Goal: Transaction & Acquisition: Obtain resource

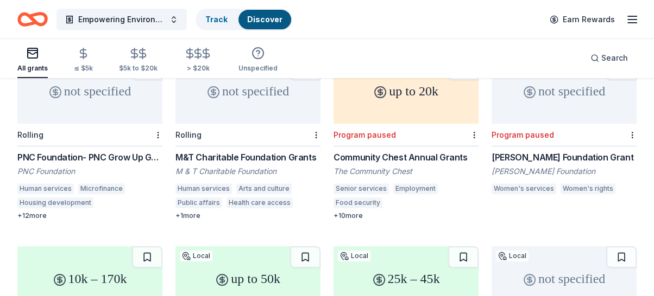
scroll to position [325, 0]
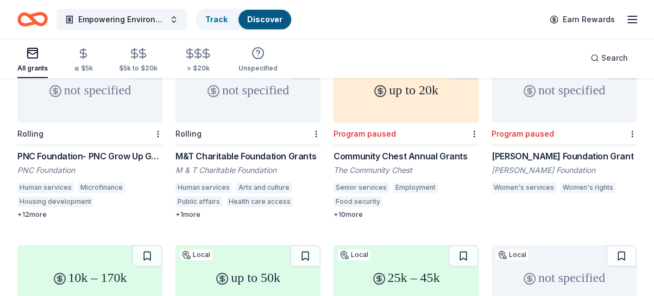
click at [208, 134] on div "not specified Rolling M&T Charitable Foundation Grants M & T Charitable Foundat…" at bounding box center [247, 139] width 145 height 162
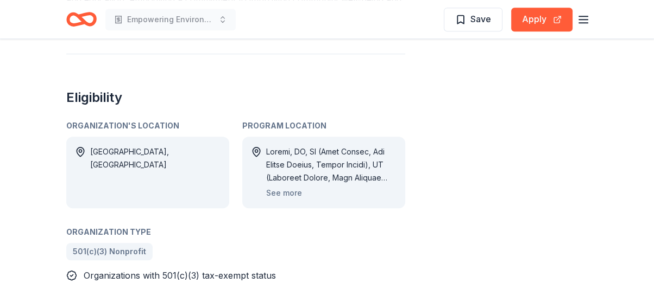
scroll to position [508, 0]
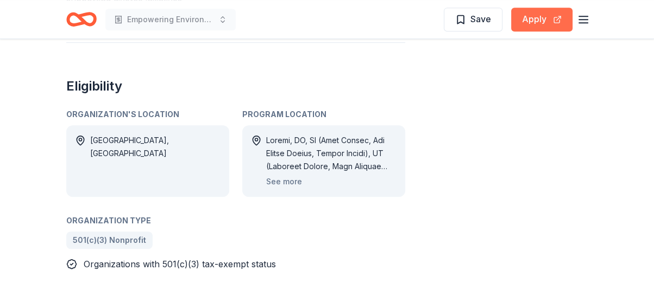
click at [535, 29] on button "Apply" at bounding box center [541, 20] width 61 height 24
